Goal: Task Accomplishment & Management: Use online tool/utility

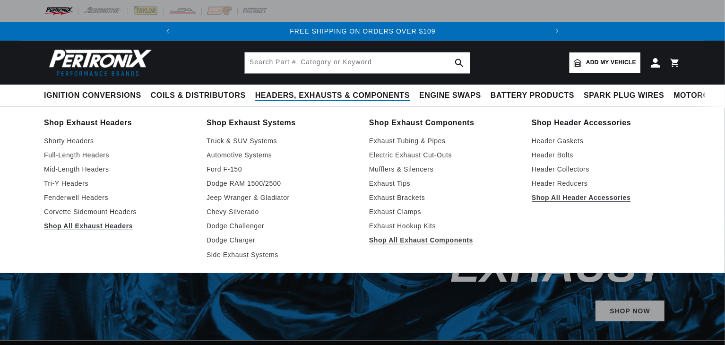
scroll to position [0, 510]
click at [78, 161] on link "Full-Length Headers" at bounding box center [118, 154] width 149 height 11
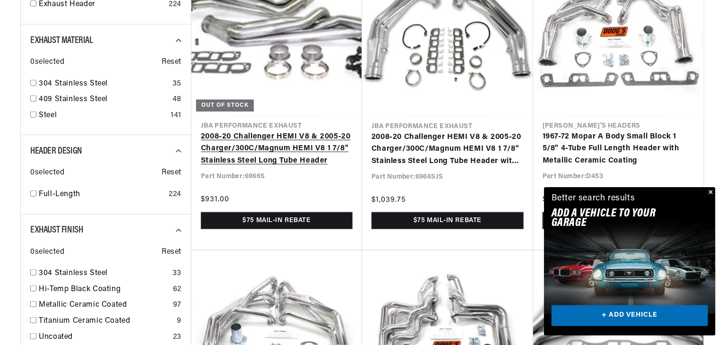
scroll to position [0, 485]
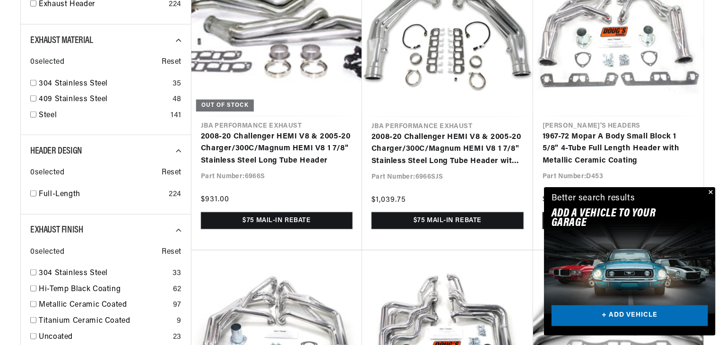
click at [709, 187] on button "Close" at bounding box center [709, 192] width 11 height 11
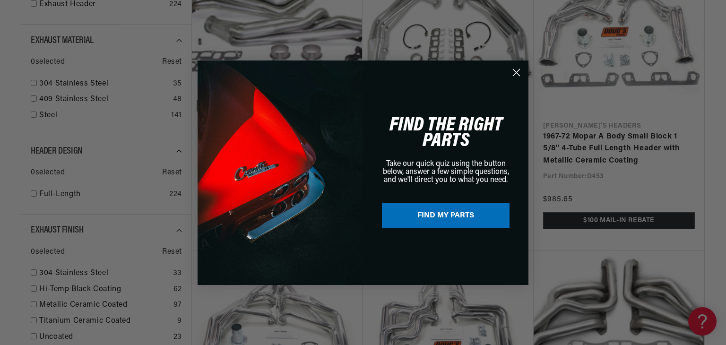
click at [517, 72] on icon "Close dialog" at bounding box center [516, 72] width 17 height 17
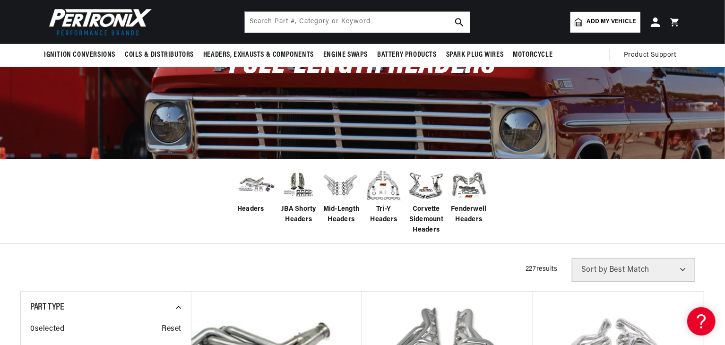
scroll to position [0, 0]
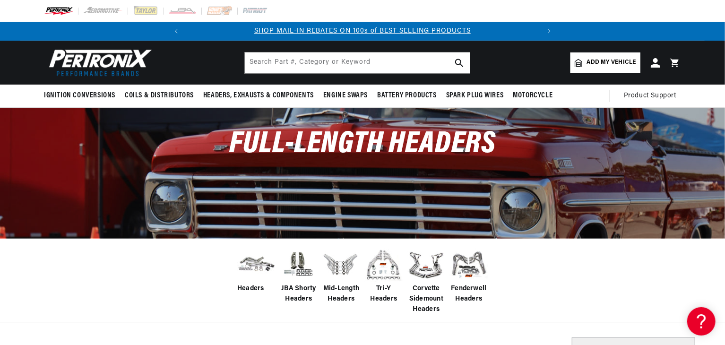
click at [602, 67] on span "Add my vehicle" at bounding box center [611, 62] width 49 height 9
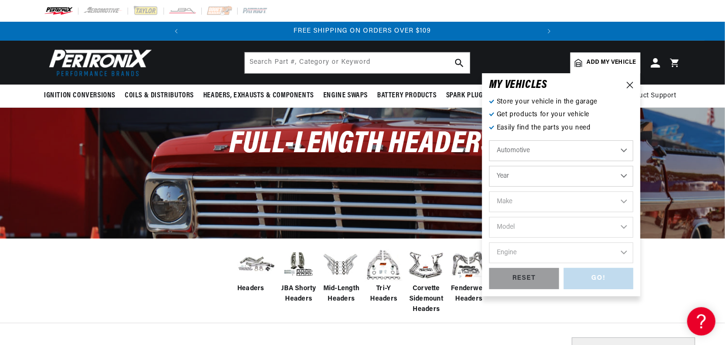
scroll to position [0, 485]
click at [620, 161] on select "Automotive Agricultural Industrial Marine Motorcycle" at bounding box center [561, 150] width 144 height 21
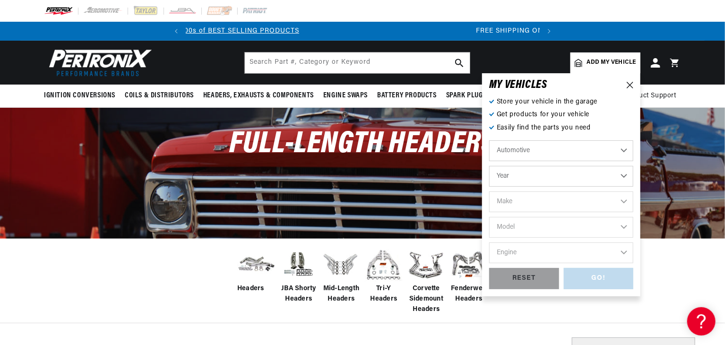
scroll to position [0, 0]
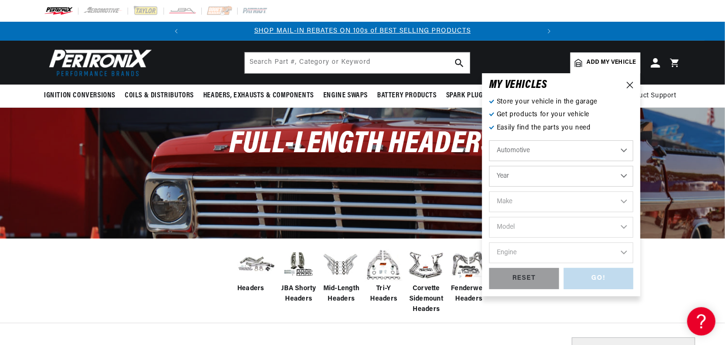
click at [489, 159] on select "Automotive Agricultural Industrial Marine Motorcycle" at bounding box center [561, 150] width 144 height 21
click at [623, 187] on select "Year 2022 2021 2020 2019 2018 2017 2016 2015 2014 2013 2012 2011 2010 2009 2008…" at bounding box center [561, 176] width 144 height 21
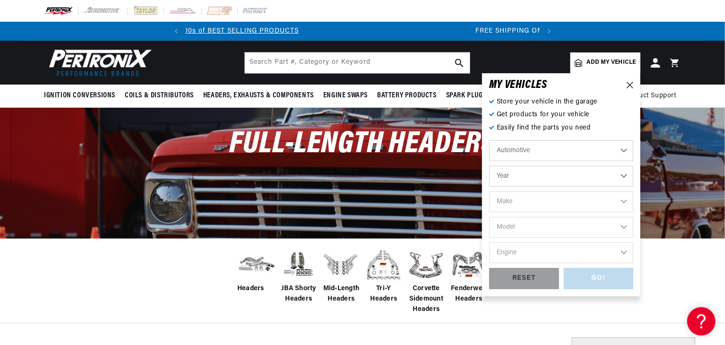
click at [622, 187] on select "Year 2022 2021 2020 2019 2018 2017 2016 2015 2014 2013 2012 2011 2010 2009 2008…" at bounding box center [561, 176] width 144 height 21
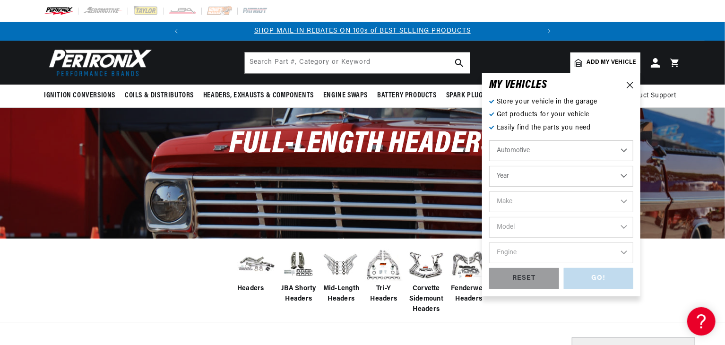
select select "1969"
click at [489, 185] on select "Year 2022 2021 2020 2019 2018 2017 2016 2015 2014 2013 2012 2011 2010 2009 2008…" at bounding box center [561, 176] width 144 height 21
select select "1969"
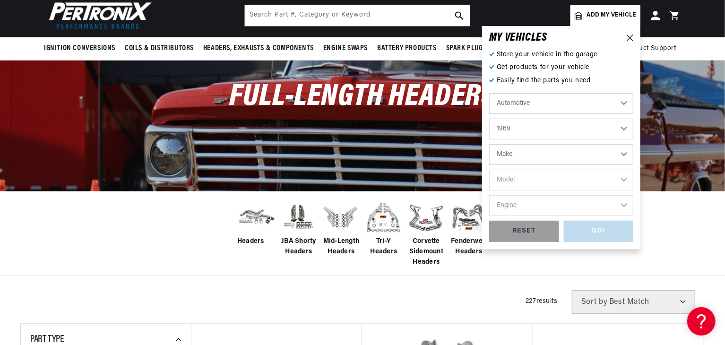
click at [623, 165] on select "Make Alfa Romeo American Motors Aston Martin Austin Austin Healey Avanti BMW Bu…" at bounding box center [561, 154] width 144 height 21
select select "Ford-(Europe)"
click at [489, 163] on select "Make Alfa Romeo American Motors Aston Martin Austin Austin Healey Avanti BMW Bu…" at bounding box center [561, 154] width 144 height 21
select select "Ford-(Europe)"
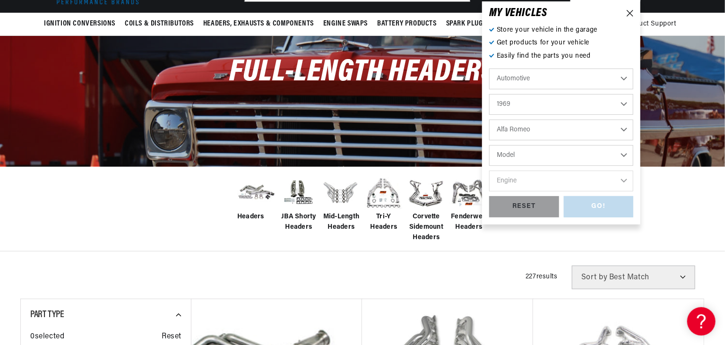
scroll to position [95, 0]
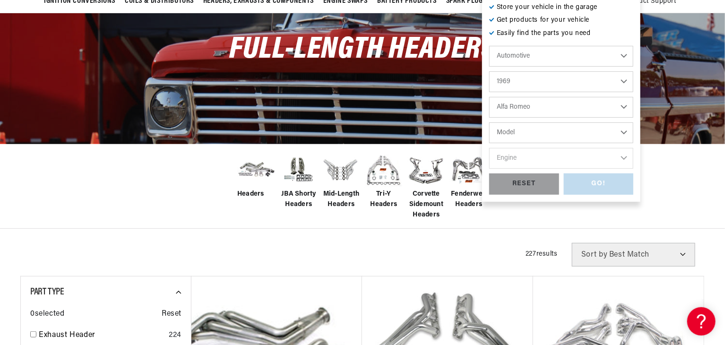
click at [618, 143] on select "Model Capri Corsair OHC Escort OHC Zephyr OHC" at bounding box center [561, 132] width 144 height 21
click at [649, 229] on div "Headers JBA Shorty Headers Mid-Length Headers Tri-Y Headers Corvette Sidemount …" at bounding box center [362, 186] width 725 height 85
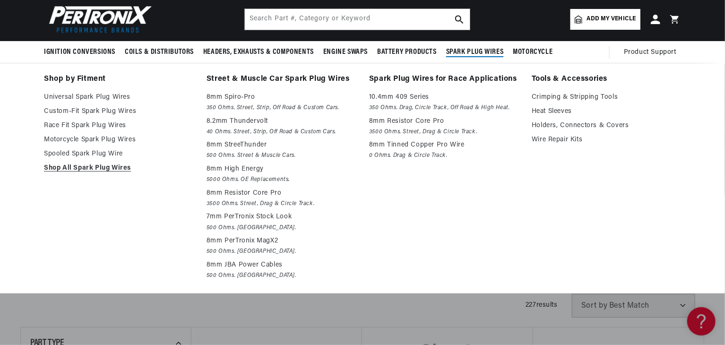
scroll to position [0, 0]
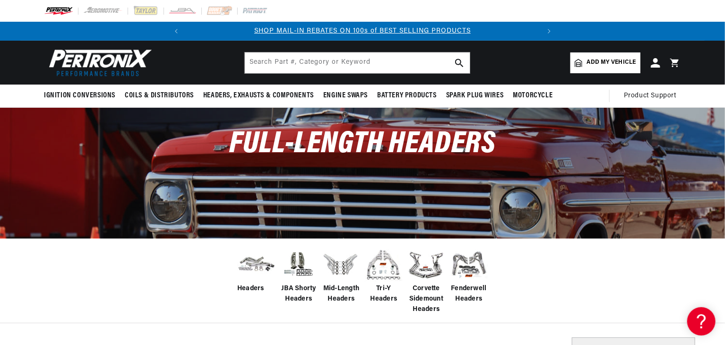
click at [633, 67] on span "Add my vehicle" at bounding box center [611, 62] width 49 height 9
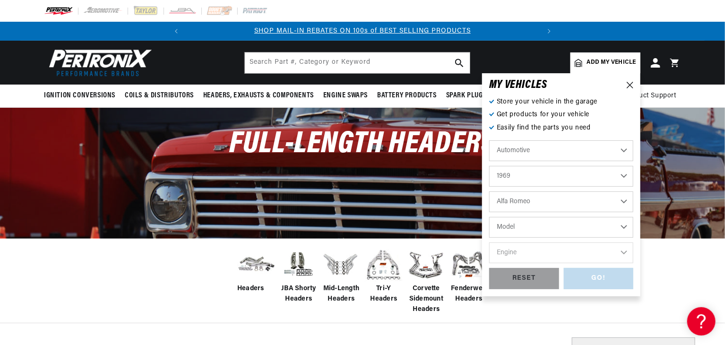
click at [618, 161] on select "Automotive Agricultural Industrial Marine Motorcycle" at bounding box center [561, 150] width 144 height 21
click at [489, 159] on select "Automotive Agricultural Industrial Marine Motorcycle" at bounding box center [561, 150] width 144 height 21
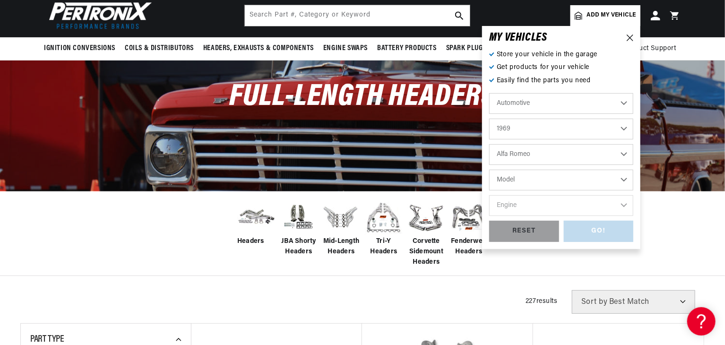
scroll to position [0, 0]
click at [622, 191] on select "Model Capri Corsair OHC Escort OHC Zephyr OHC" at bounding box center [561, 180] width 144 height 21
select select "Capri"
click at [489, 189] on select "Model Capri Corsair OHC Escort OHC Zephyr OHC" at bounding box center [561, 180] width 144 height 21
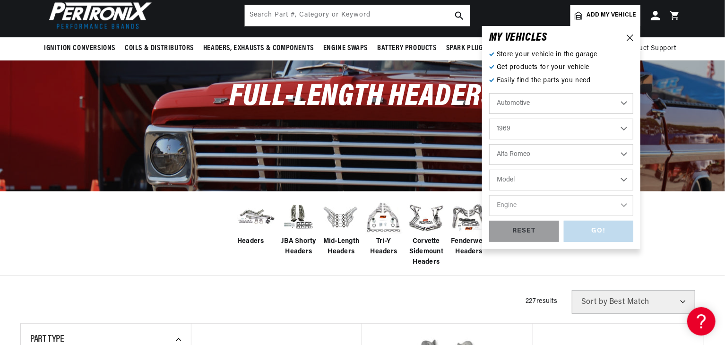
select select "Capri"
click at [620, 216] on select "Engine 4" at bounding box center [561, 205] width 144 height 21
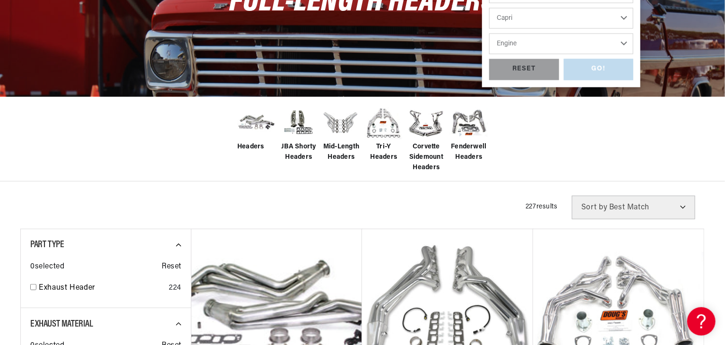
click at [590, 52] on select "Engine 4" at bounding box center [561, 44] width 144 height 21
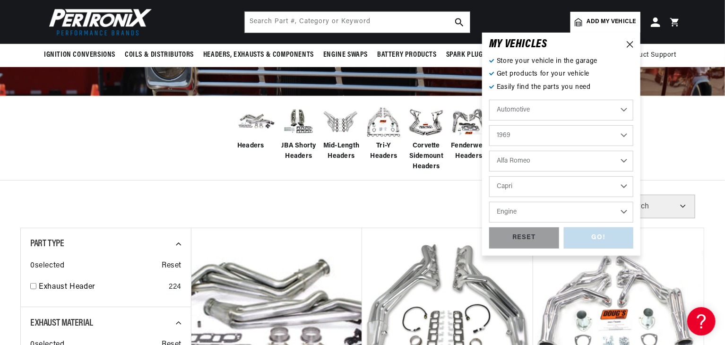
scroll to position [0, 485]
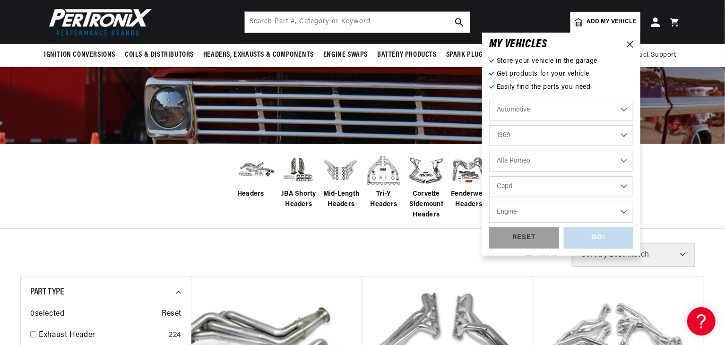
click at [546, 210] on select "Engine 4" at bounding box center [561, 212] width 144 height 21
select select "4"
click at [489, 205] on select "Engine 4" at bounding box center [561, 212] width 144 height 21
select select "4"
click at [606, 243] on div "GO!" at bounding box center [599, 237] width 70 height 21
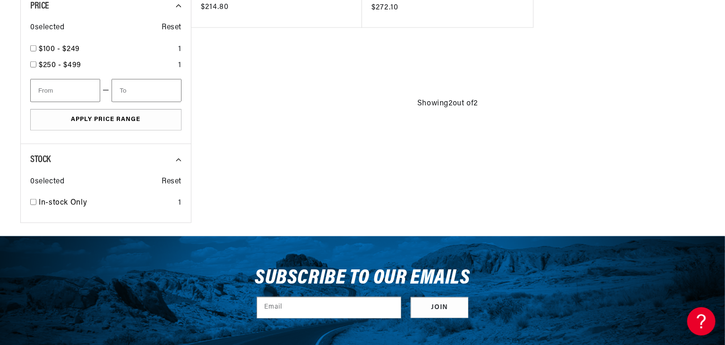
scroll to position [0, 485]
